Goal: Transaction & Acquisition: Purchase product/service

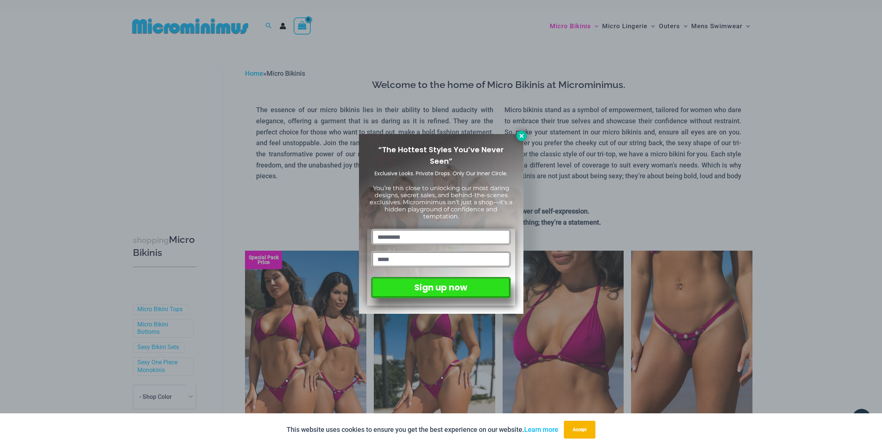
click at [523, 137] on icon at bounding box center [521, 136] width 7 height 7
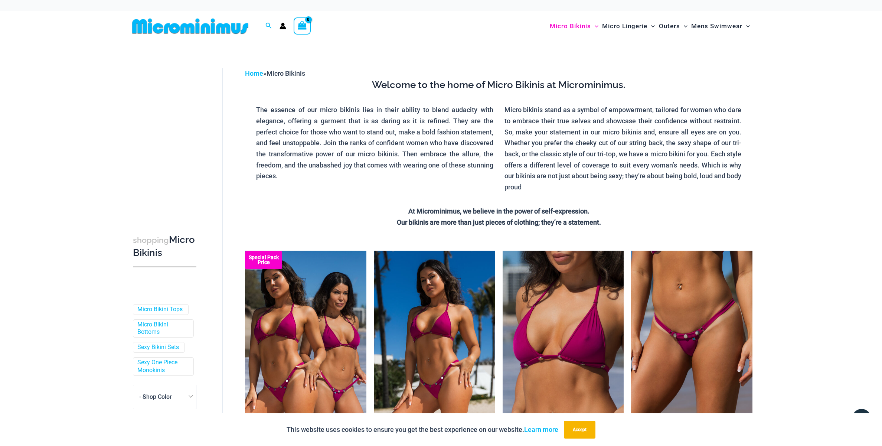
click at [184, 24] on img at bounding box center [190, 26] width 122 height 17
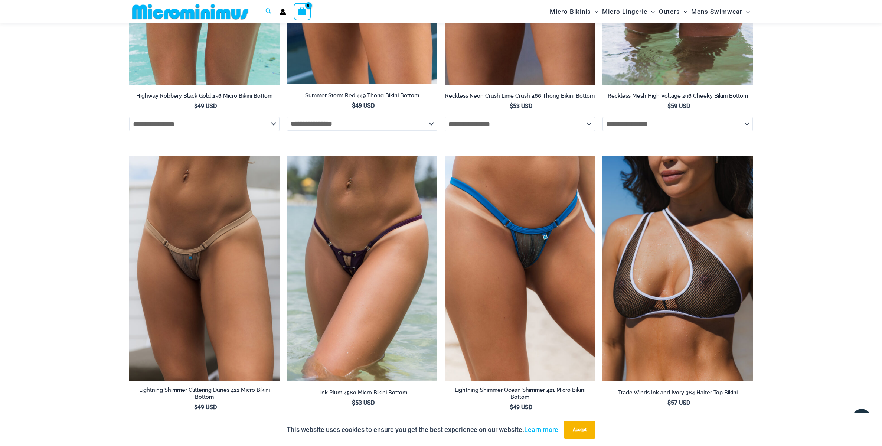
scroll to position [2550, 0]
